Goal: Find specific page/section: Find specific page/section

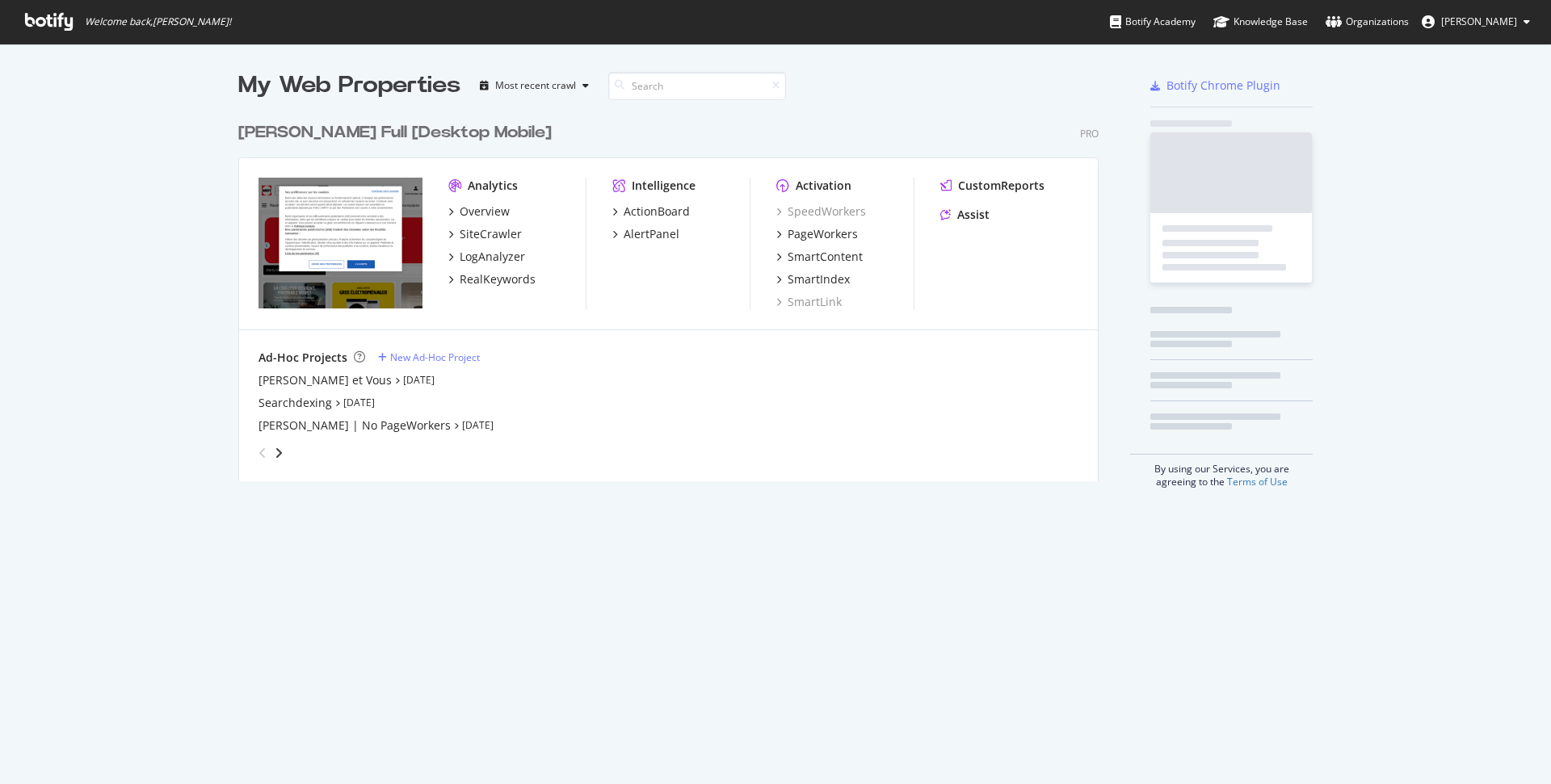
scroll to position [366, 860]
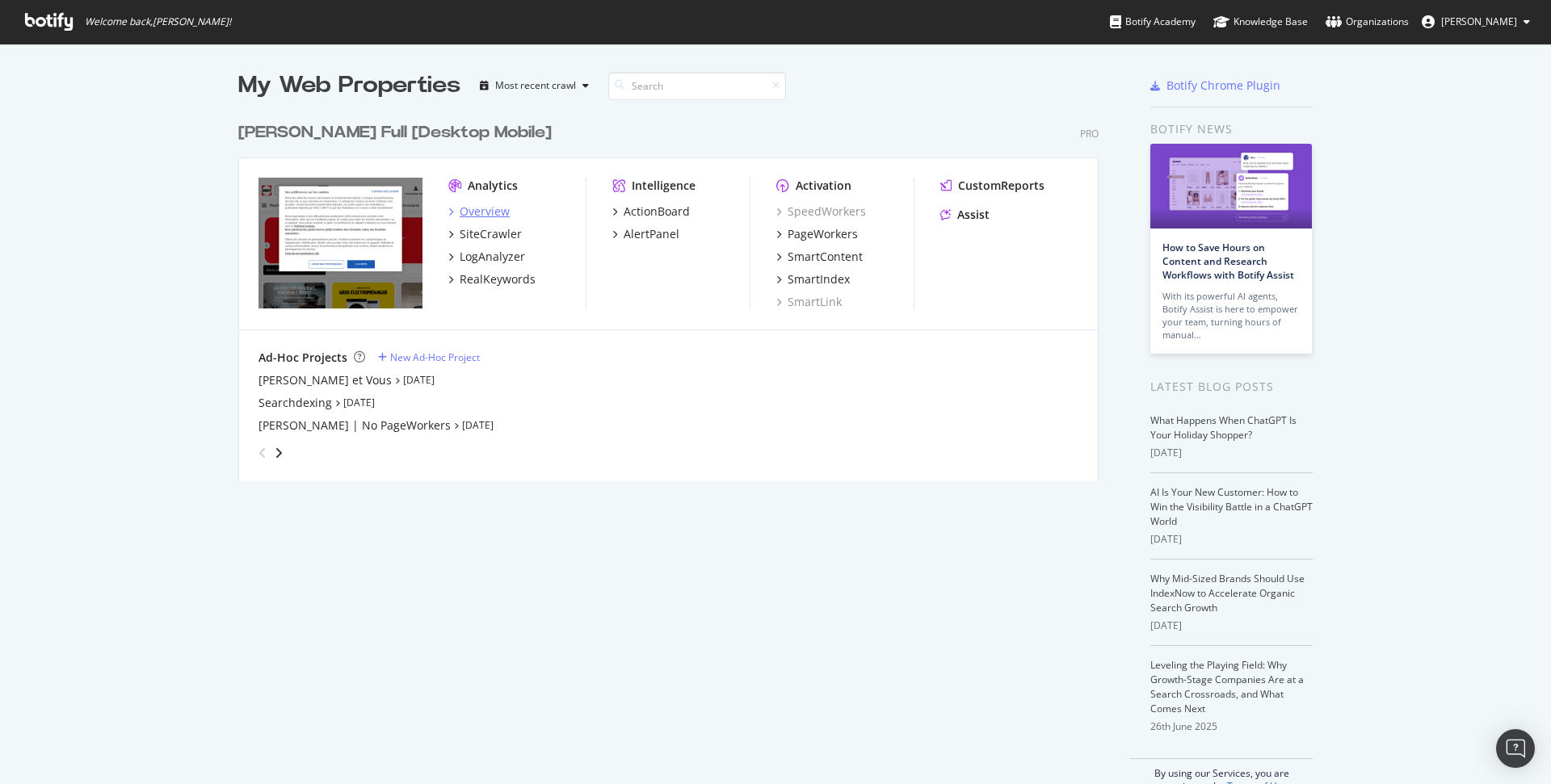
click at [490, 210] on div "Overview" at bounding box center [485, 211] width 50 height 16
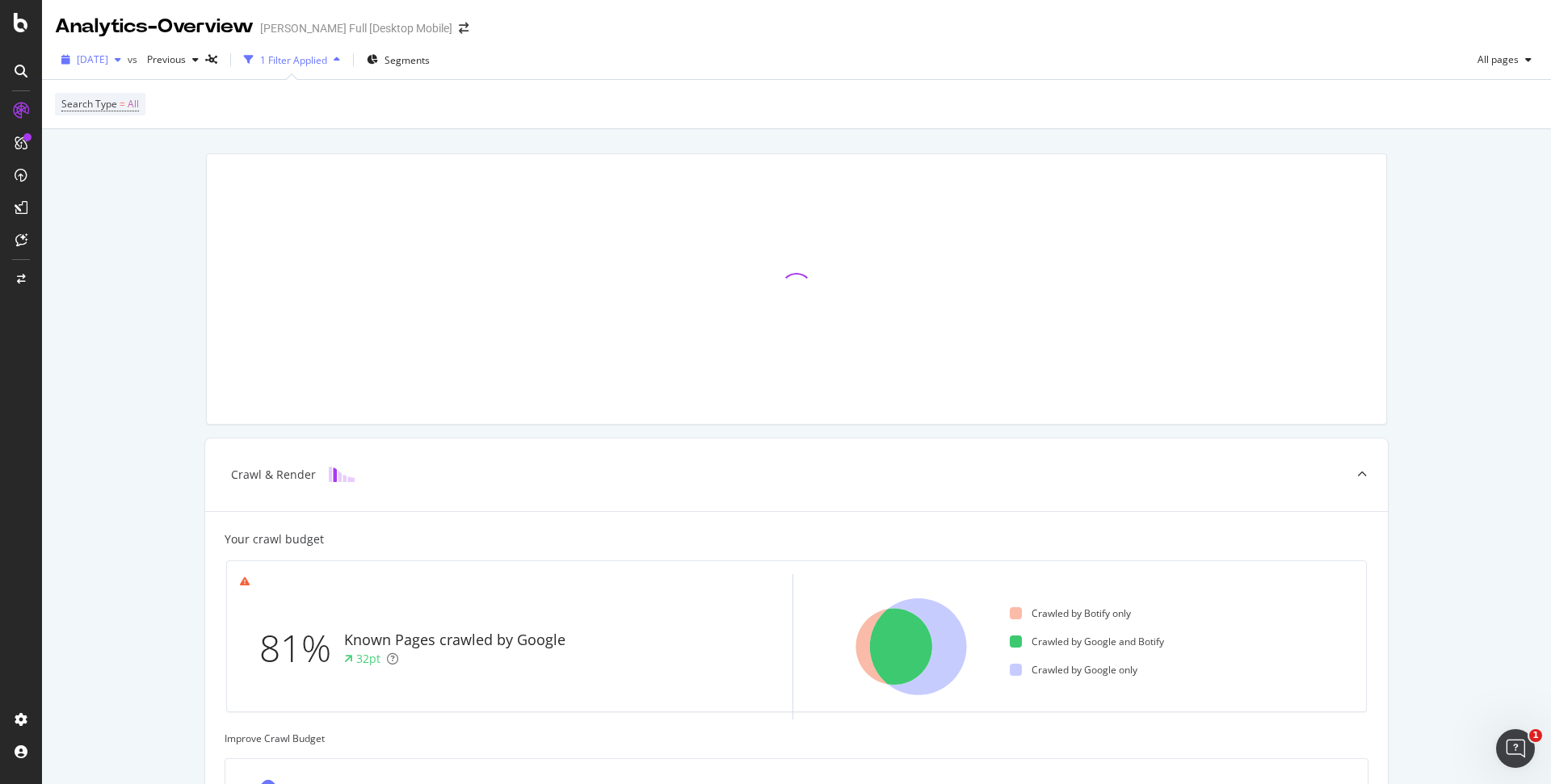
click at [127, 59] on div "button" at bounding box center [118, 59] width 20 height 9
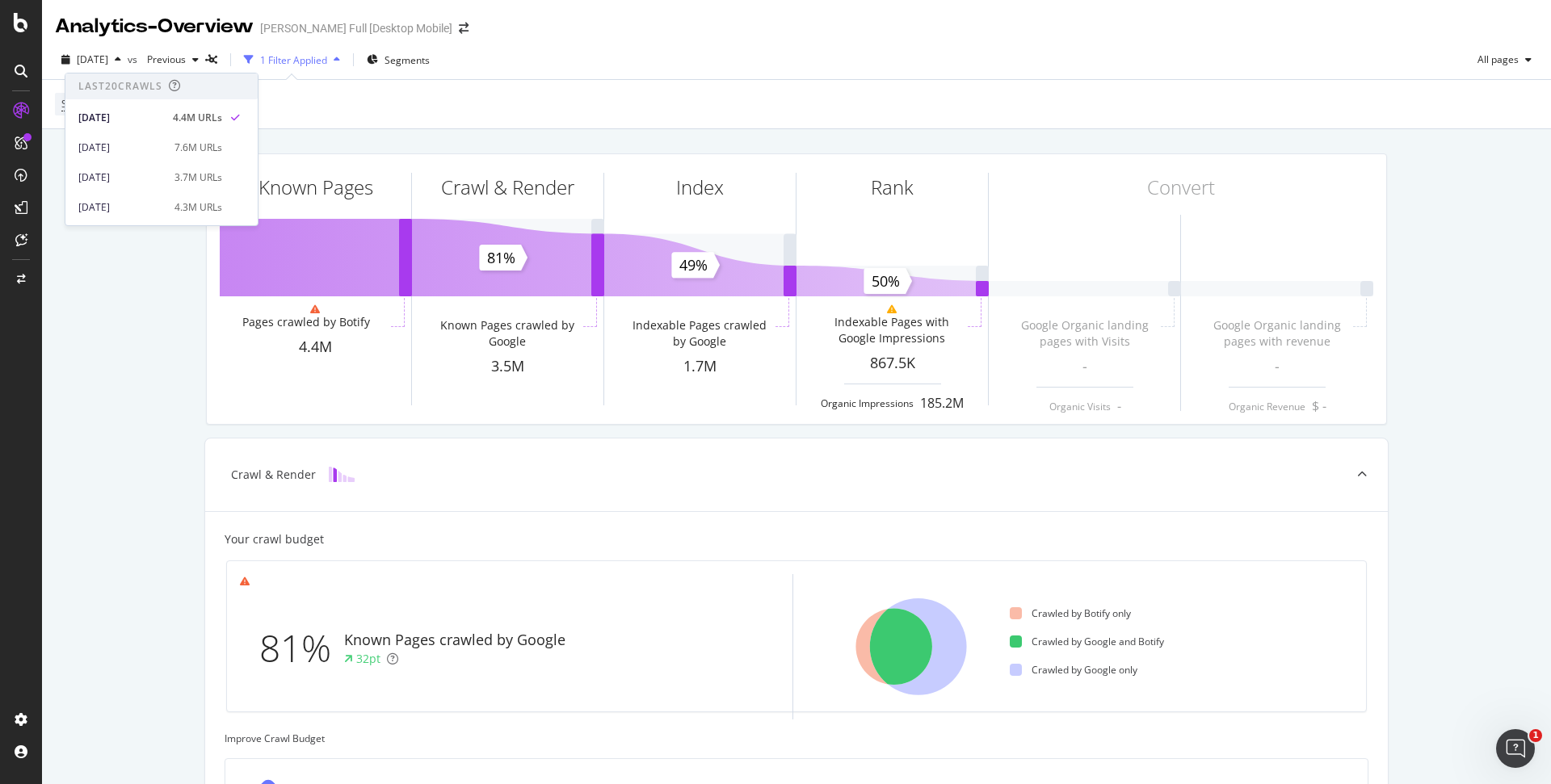
click at [154, 349] on div "Known Pages Pages crawled by Botify 4.4M Crawl & Render Known Pages crawled by …" at bounding box center [797, 672] width 1510 height 1086
